Goal: Check status: Check status

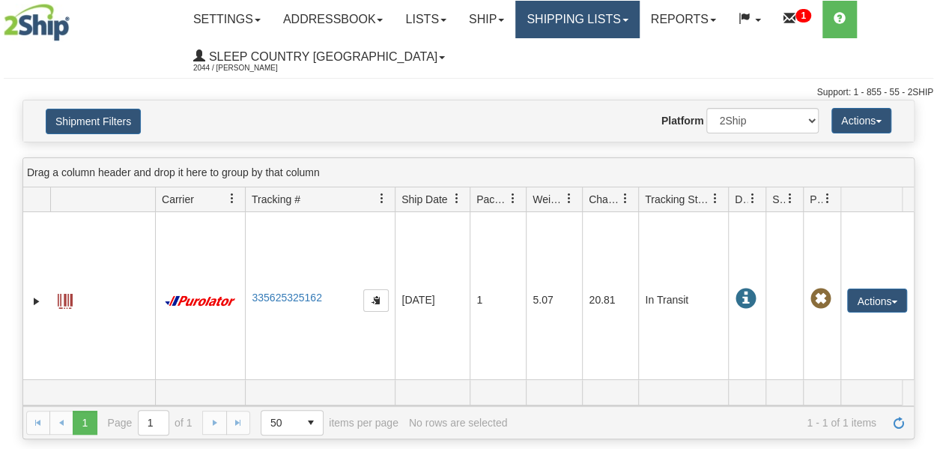
click at [567, 28] on link "Shipping lists" at bounding box center [578, 19] width 124 height 37
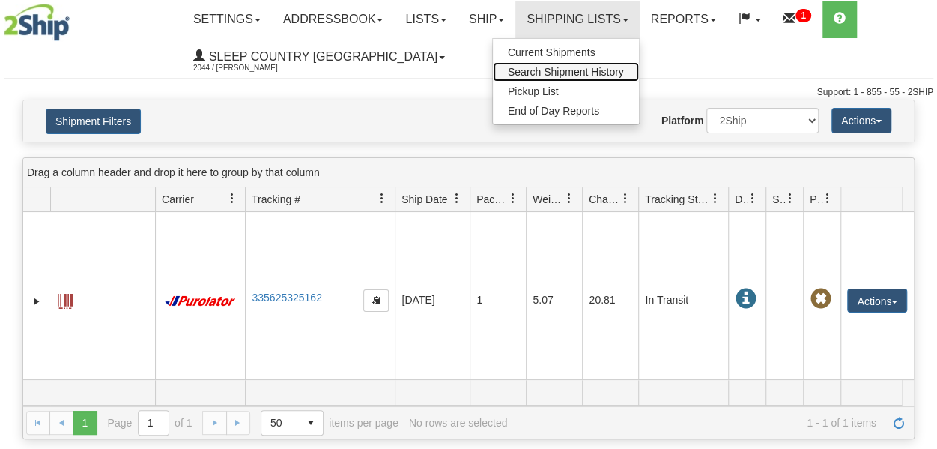
click at [586, 67] on span "Search Shipment History" at bounding box center [566, 72] width 116 height 12
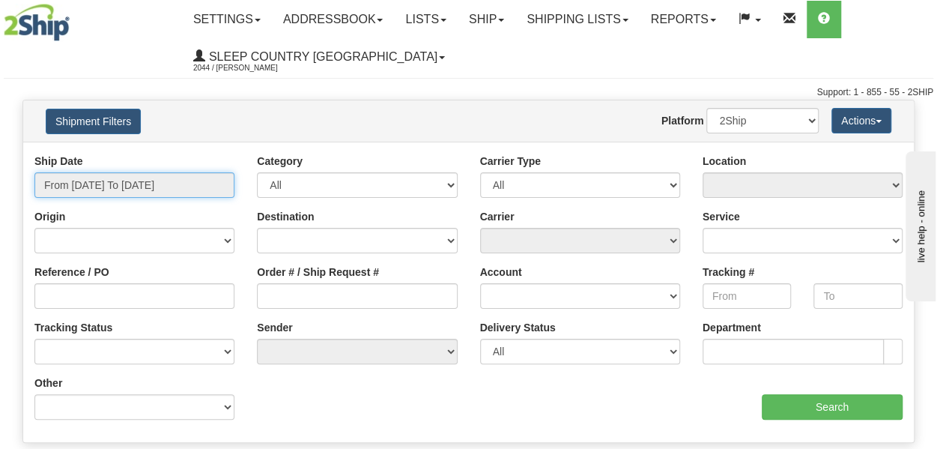
click at [120, 181] on input "From [DATE] To [DATE]" at bounding box center [134, 184] width 200 height 25
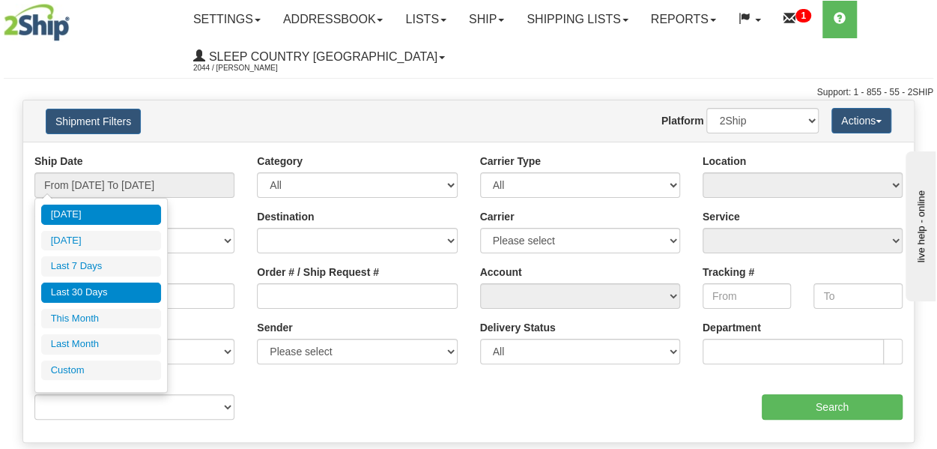
click at [84, 289] on li "Last 30 Days" at bounding box center [101, 293] width 120 height 20
type input "From [DATE] To [DATE]"
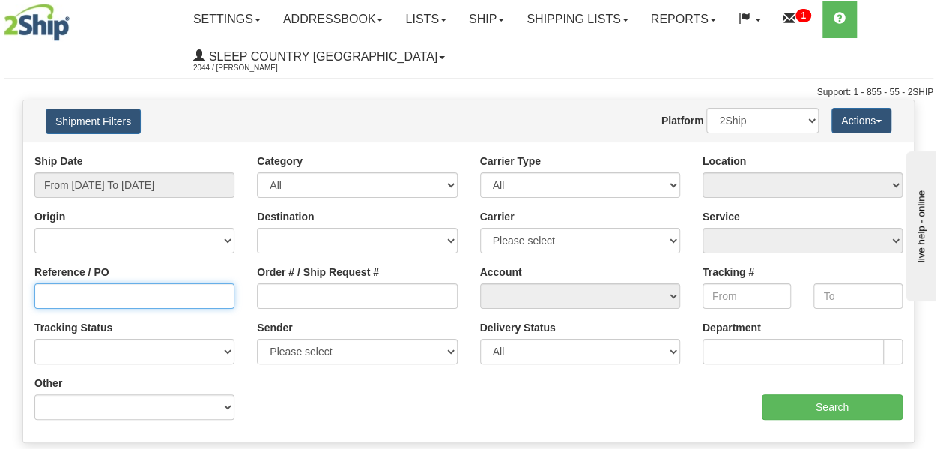
click at [88, 298] on input "Reference / PO" at bounding box center [134, 295] width 200 height 25
paste input "82H983925"
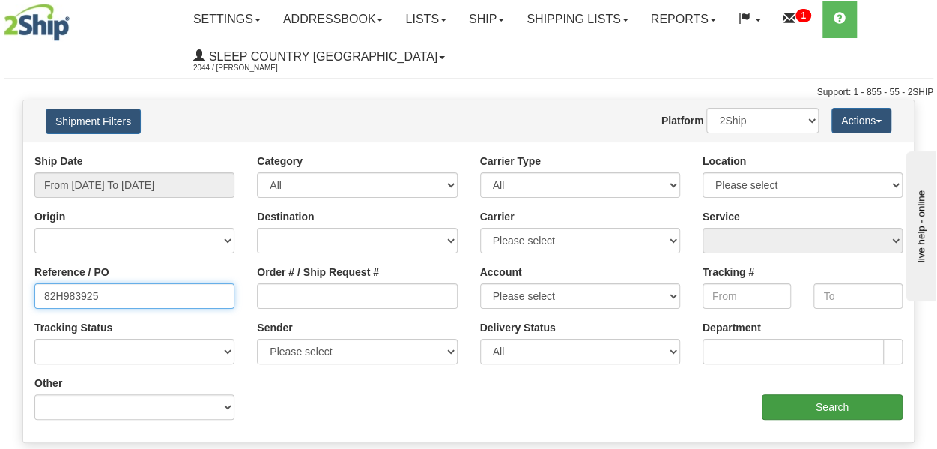
type input "82H983925"
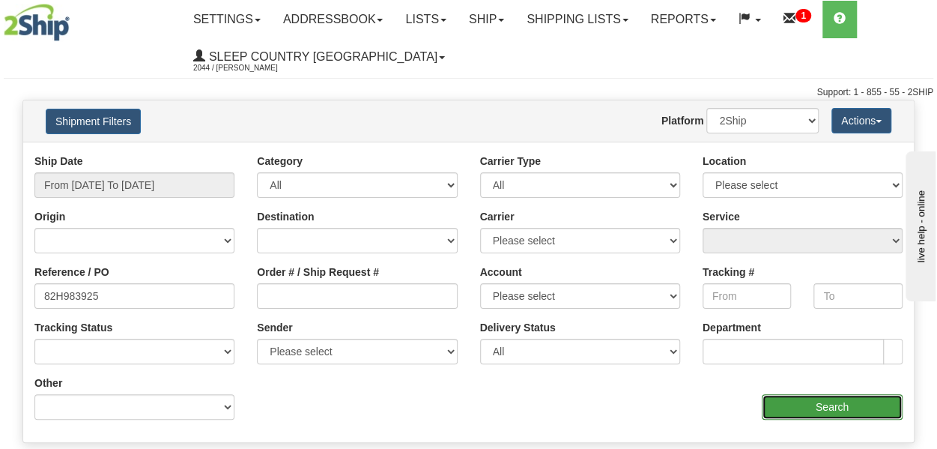
click at [823, 410] on input "Search" at bounding box center [832, 406] width 141 height 25
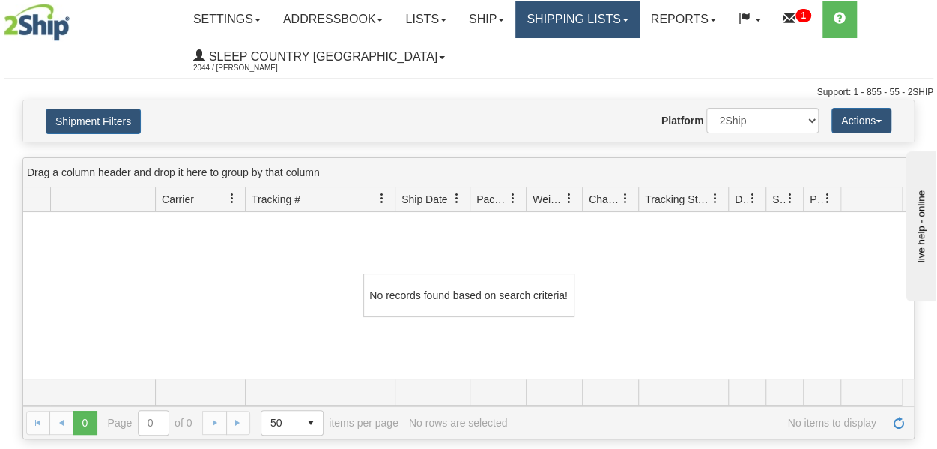
click at [578, 17] on link "Shipping lists" at bounding box center [578, 19] width 124 height 37
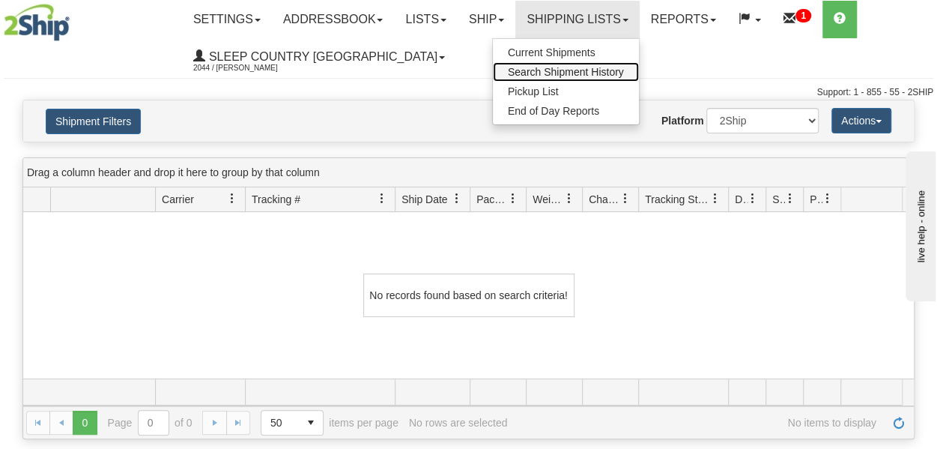
click at [583, 73] on span "Search Shipment History" at bounding box center [566, 72] width 116 height 12
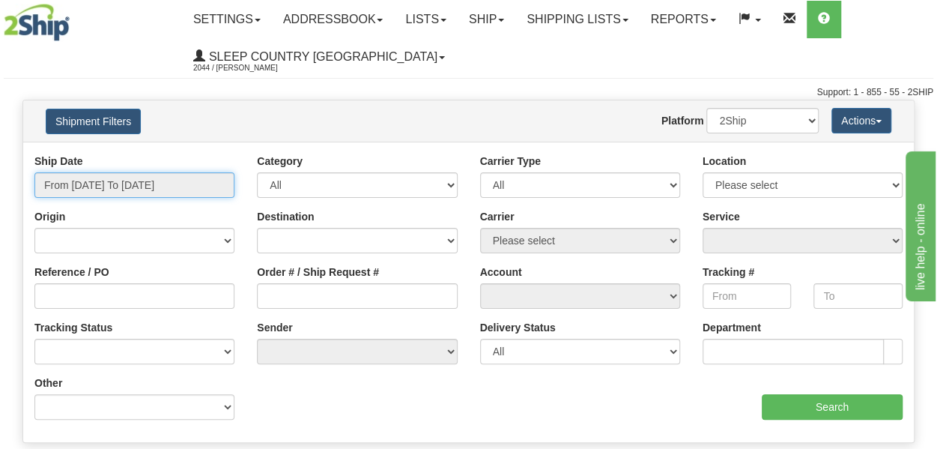
click at [149, 182] on input "From [DATE] To [DATE]" at bounding box center [134, 184] width 200 height 25
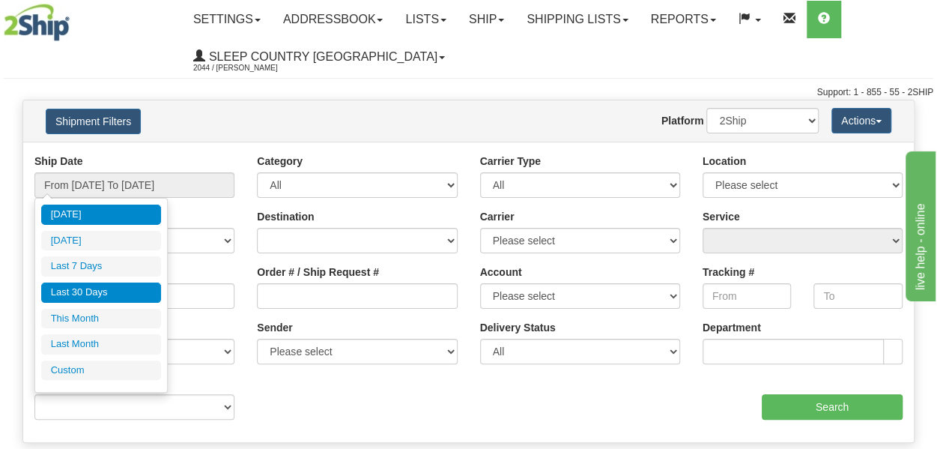
click at [109, 288] on li "Last 30 Days" at bounding box center [101, 293] width 120 height 20
type input "From [DATE] To [DATE]"
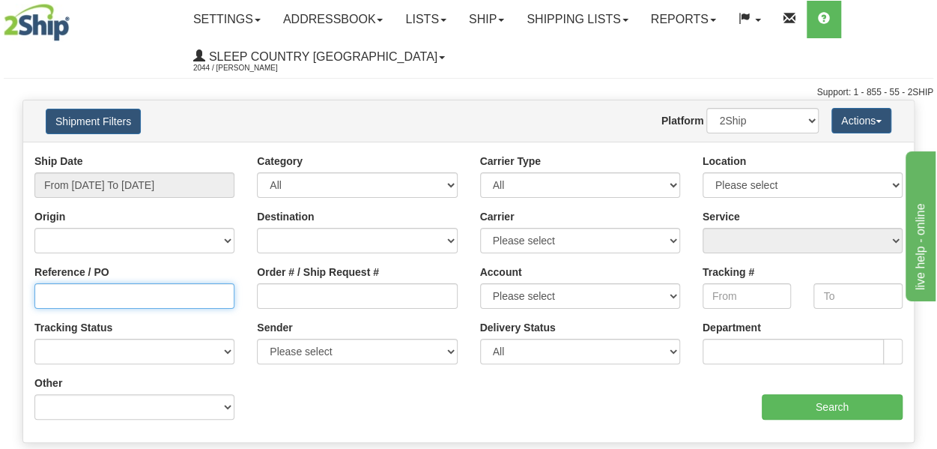
click at [115, 302] on input "Reference / PO" at bounding box center [134, 295] width 200 height 25
paste input "9000H964512"
type input "9000H964512"
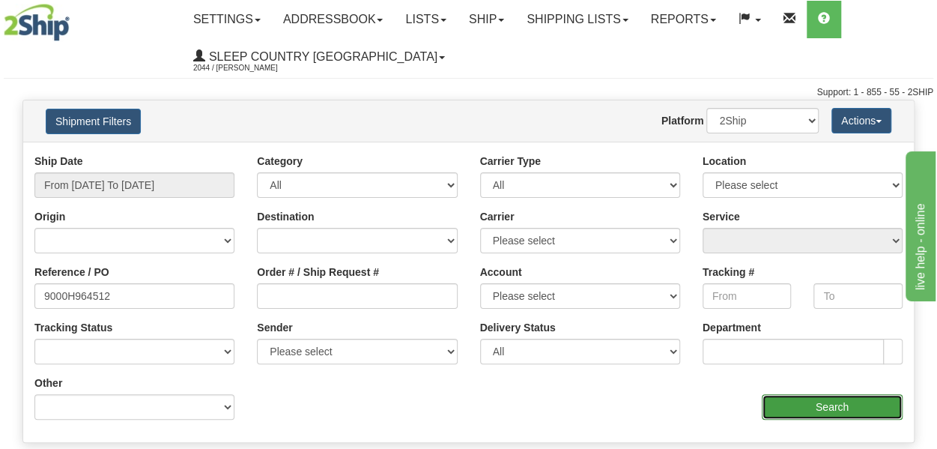
click at [786, 409] on input "Search" at bounding box center [832, 406] width 141 height 25
